Goal: Task Accomplishment & Management: Complete application form

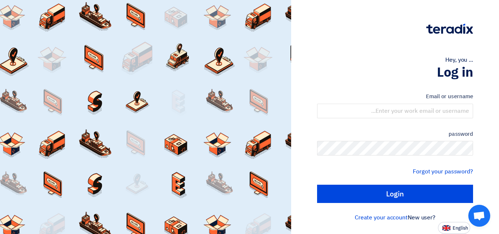
click at [335, 50] on div "Hey, you ... Log in Email or username password Forgot your password? Login New …" at bounding box center [395, 117] width 197 height 234
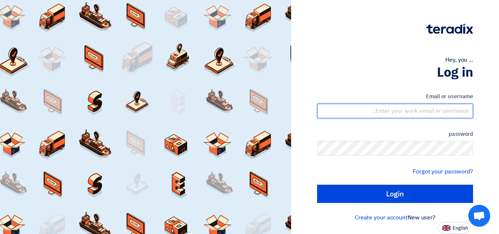
click at [420, 115] on input "text" at bounding box center [395, 111] width 156 height 15
type input "[EMAIL_ADDRESS][DOMAIN_NAME]"
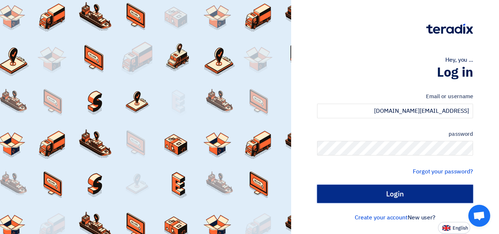
click at [393, 193] on input "Login" at bounding box center [395, 194] width 156 height 18
type input "Sign in"
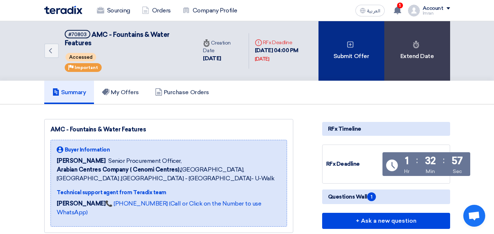
click at [339, 44] on div "Submit Offer" at bounding box center [351, 51] width 66 height 60
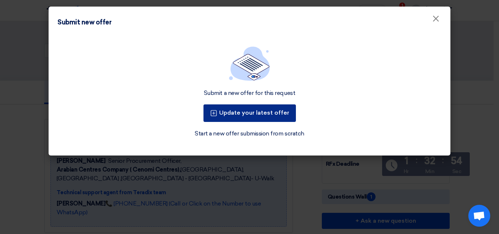
click at [261, 111] on button "Update your latest offer" at bounding box center [249, 113] width 92 height 18
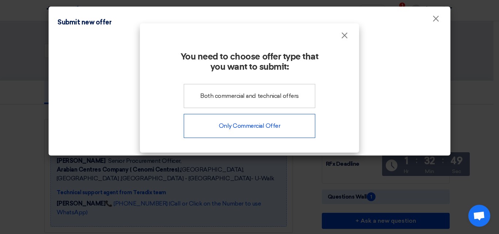
click at [239, 128] on div "Only Commercial Offer" at bounding box center [250, 126] width 132 height 24
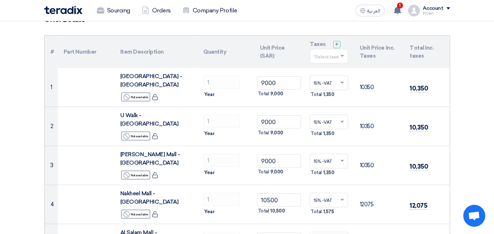
scroll to position [64, 0]
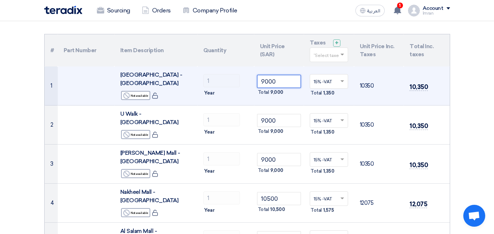
click at [282, 78] on input "9000" at bounding box center [279, 81] width 44 height 13
type input "9"
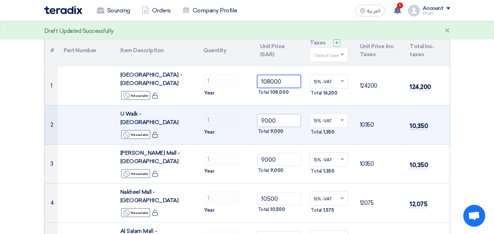
type input "108000"
click at [278, 114] on input "9000" at bounding box center [279, 120] width 44 height 13
type input "9"
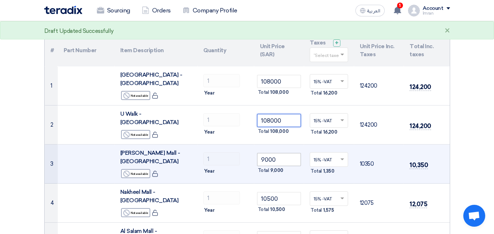
type input "108000"
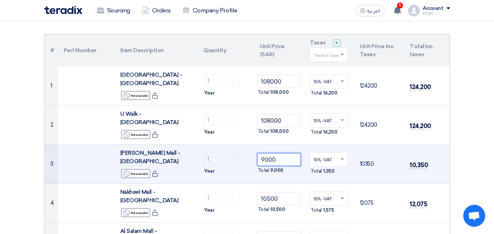
click at [277, 153] on input "9000" at bounding box center [279, 159] width 44 height 13
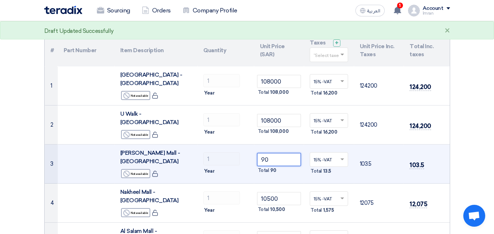
type input "9"
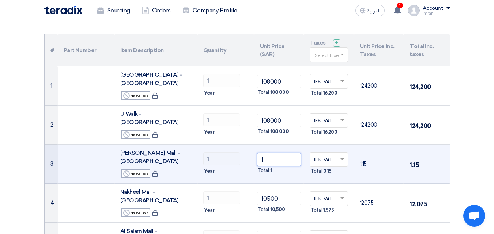
click at [272, 153] on input "1" at bounding box center [279, 159] width 44 height 13
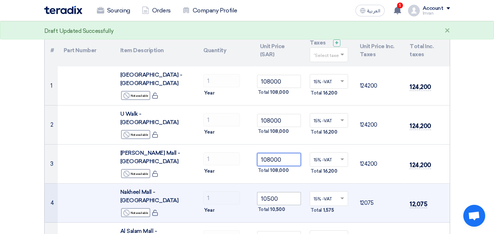
type input "108000"
click at [279, 192] on input "10500" at bounding box center [279, 198] width 44 height 13
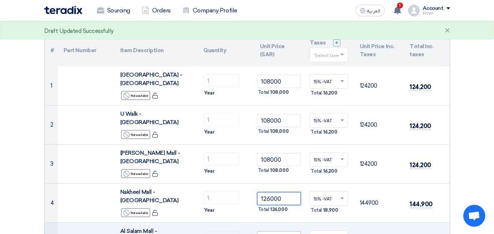
type input "126000"
click at [286, 231] on input "11500" at bounding box center [279, 237] width 44 height 13
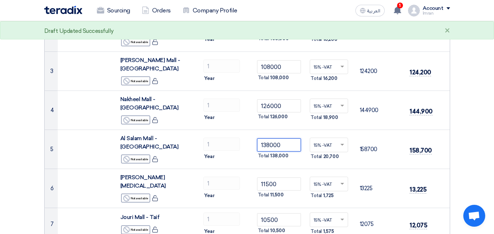
scroll to position [159, 0]
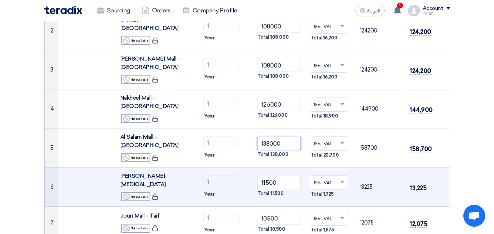
type input "138000"
click at [279, 176] on input "11500" at bounding box center [279, 182] width 44 height 13
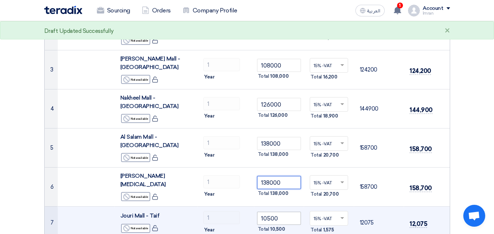
type input "138000"
click at [281, 212] on input "10500" at bounding box center [279, 218] width 44 height 13
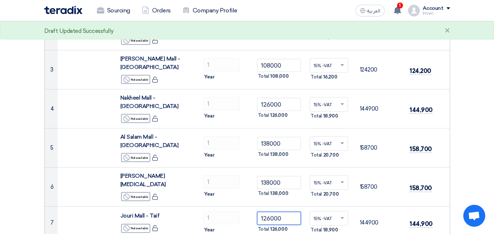
type input "126000"
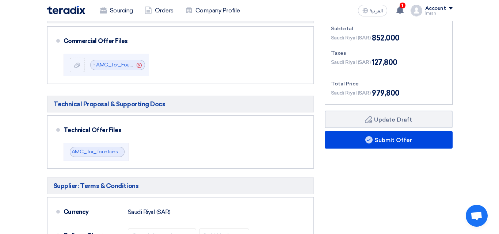
scroll to position [427, 0]
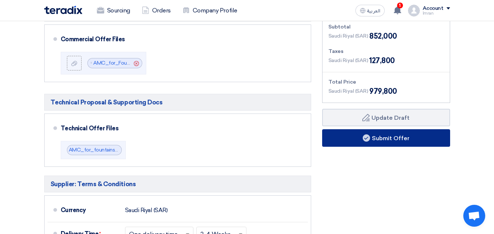
click at [391, 129] on button "Submit Offer" at bounding box center [386, 138] width 128 height 18
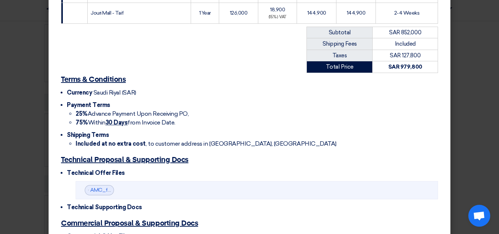
scroll to position [364, 0]
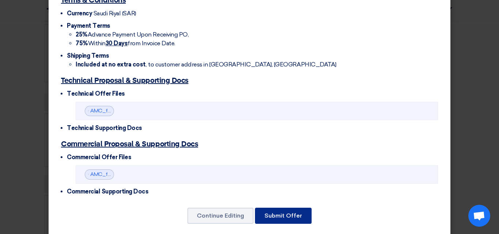
click at [288, 208] on button "Submit Offer" at bounding box center [283, 216] width 57 height 16
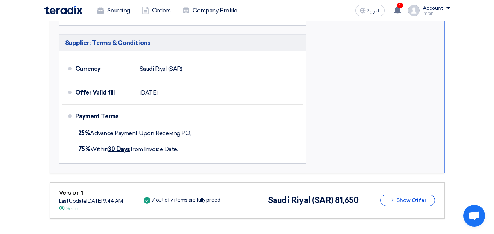
scroll to position [691, 0]
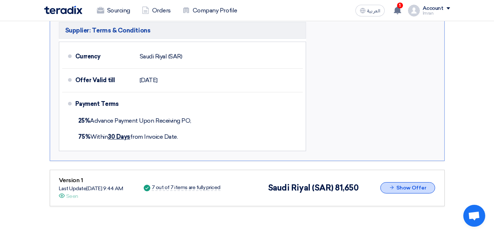
click at [421, 184] on button "Show Offer" at bounding box center [407, 187] width 55 height 11
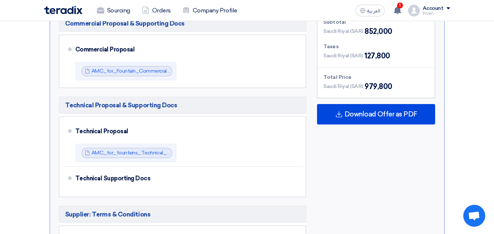
scroll to position [481, 0]
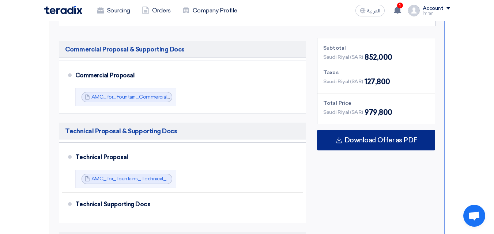
click at [384, 138] on span "Download Offer as PDF" at bounding box center [380, 140] width 73 height 7
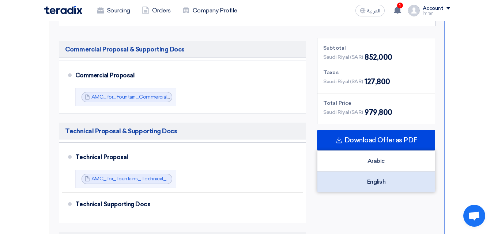
click at [374, 182] on div "English" at bounding box center [375, 182] width 117 height 20
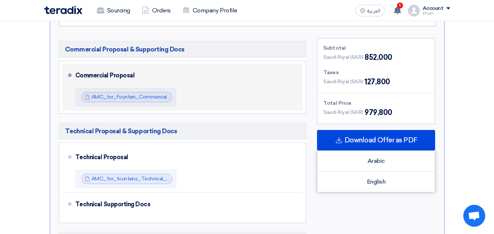
click at [69, 73] on span at bounding box center [70, 75] width 4 height 4
